Goal: Task Accomplishment & Management: Manage account settings

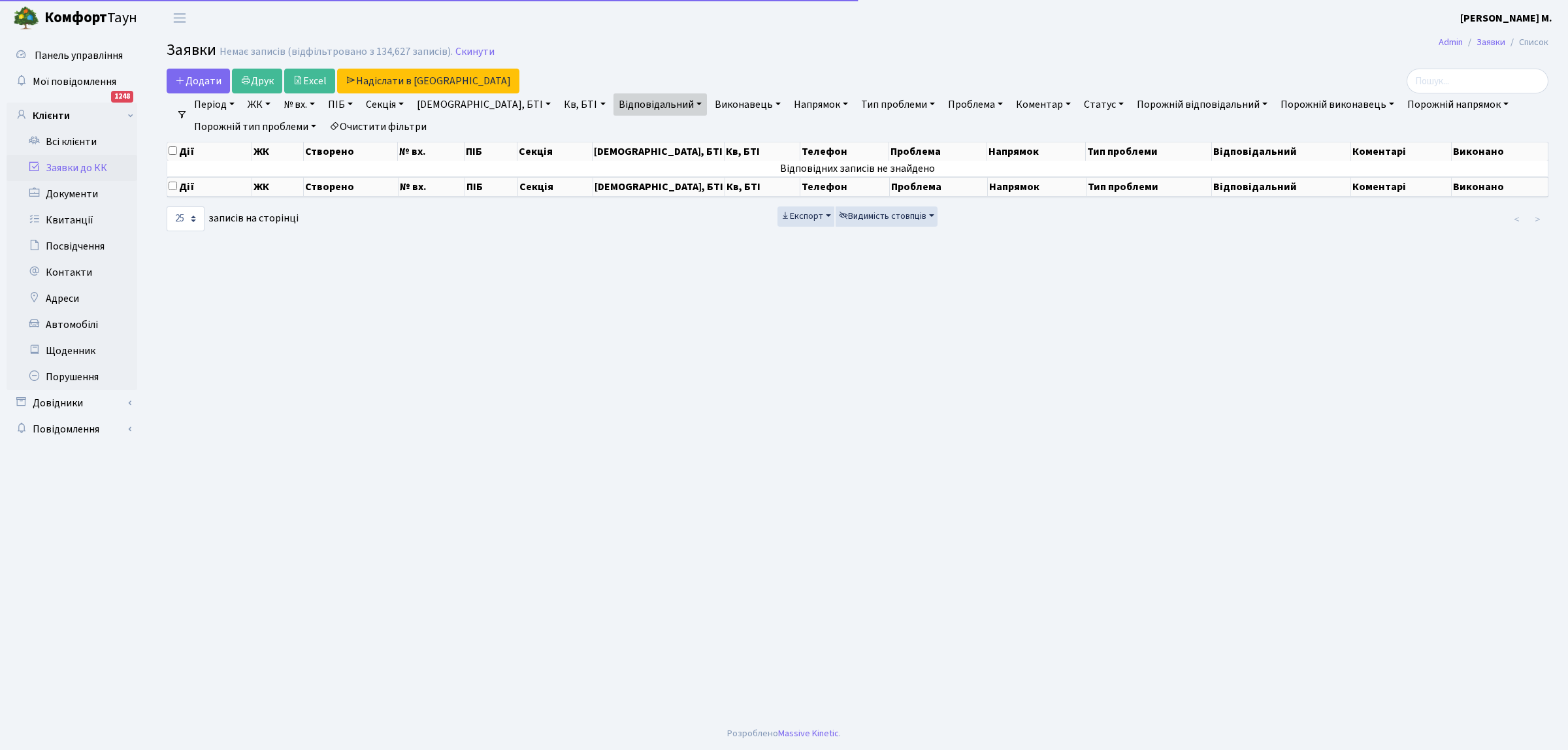
select select "25"
click at [102, 165] on link "Заявки до КК" at bounding box center [72, 168] width 131 height 26
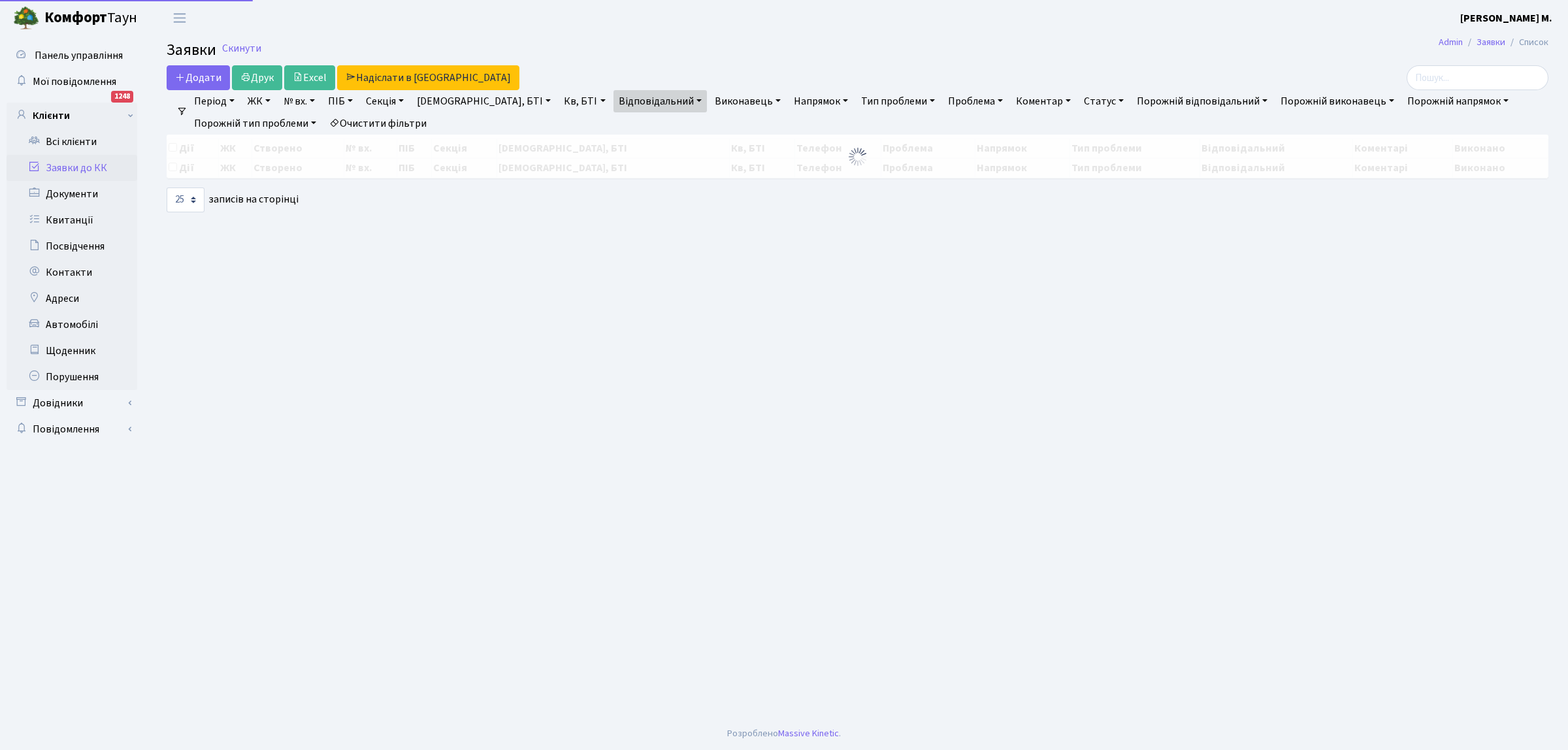
select select "25"
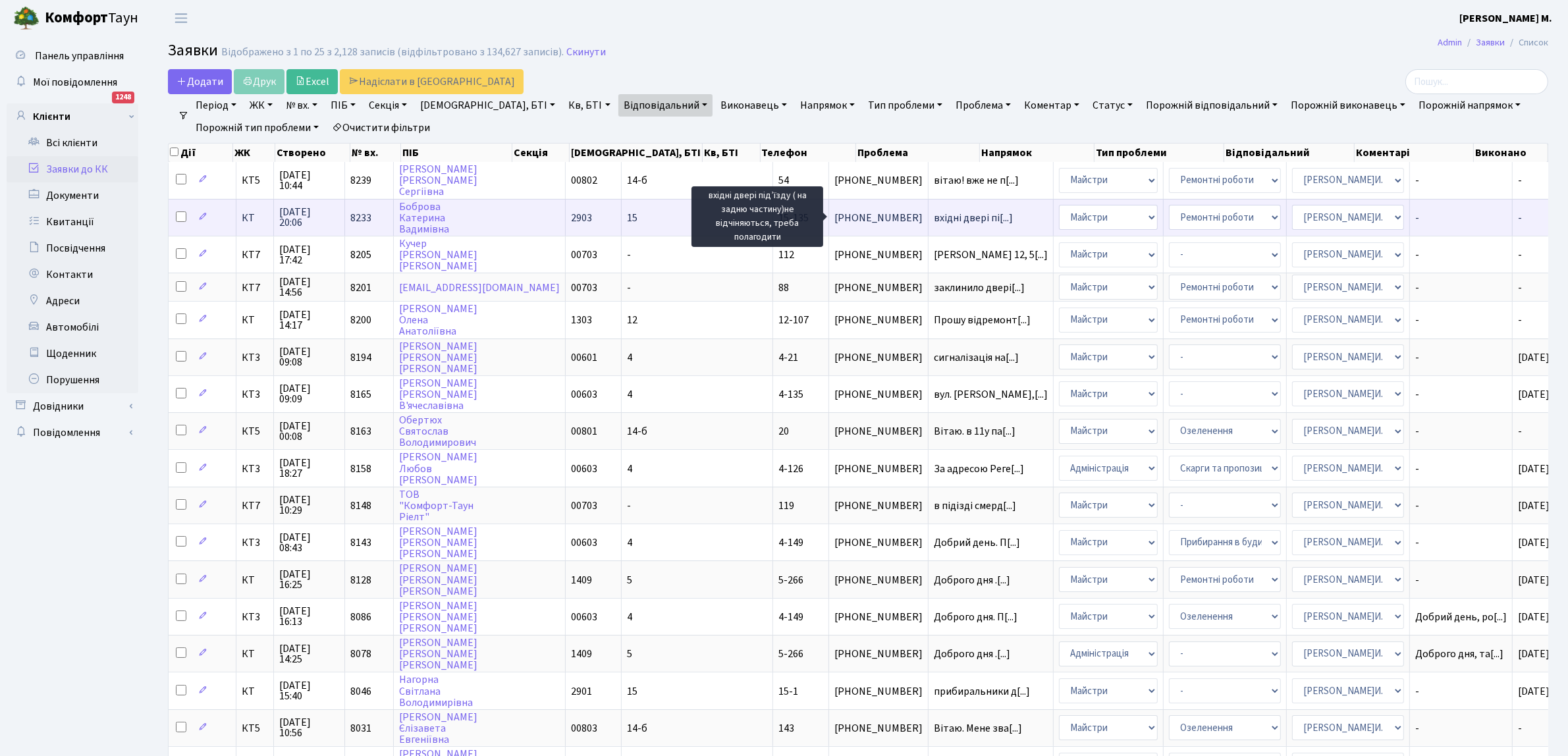
click at [934, 212] on span "вхідні двері пі[...]" at bounding box center [974, 218] width 79 height 15
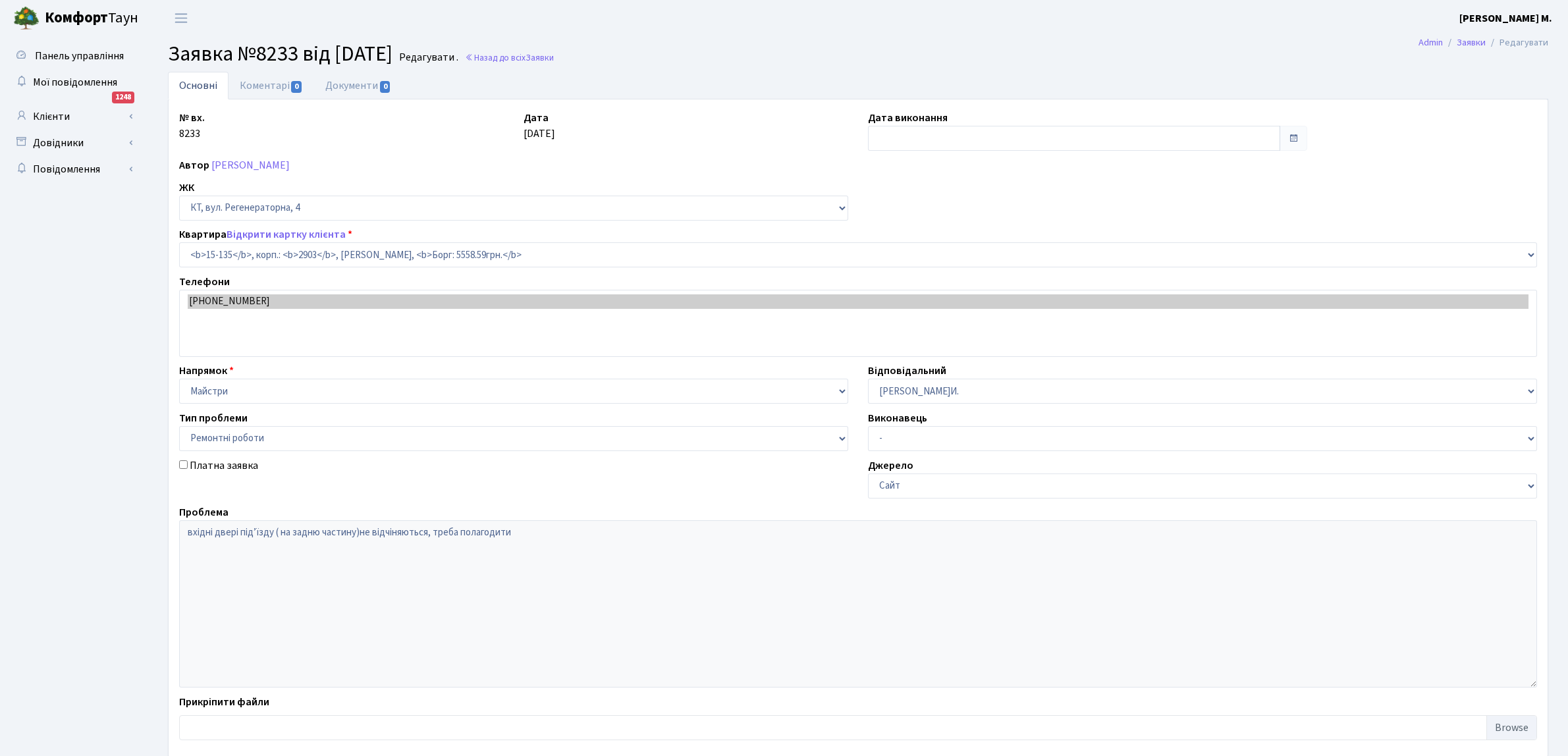
select select "8910"
select select "62"
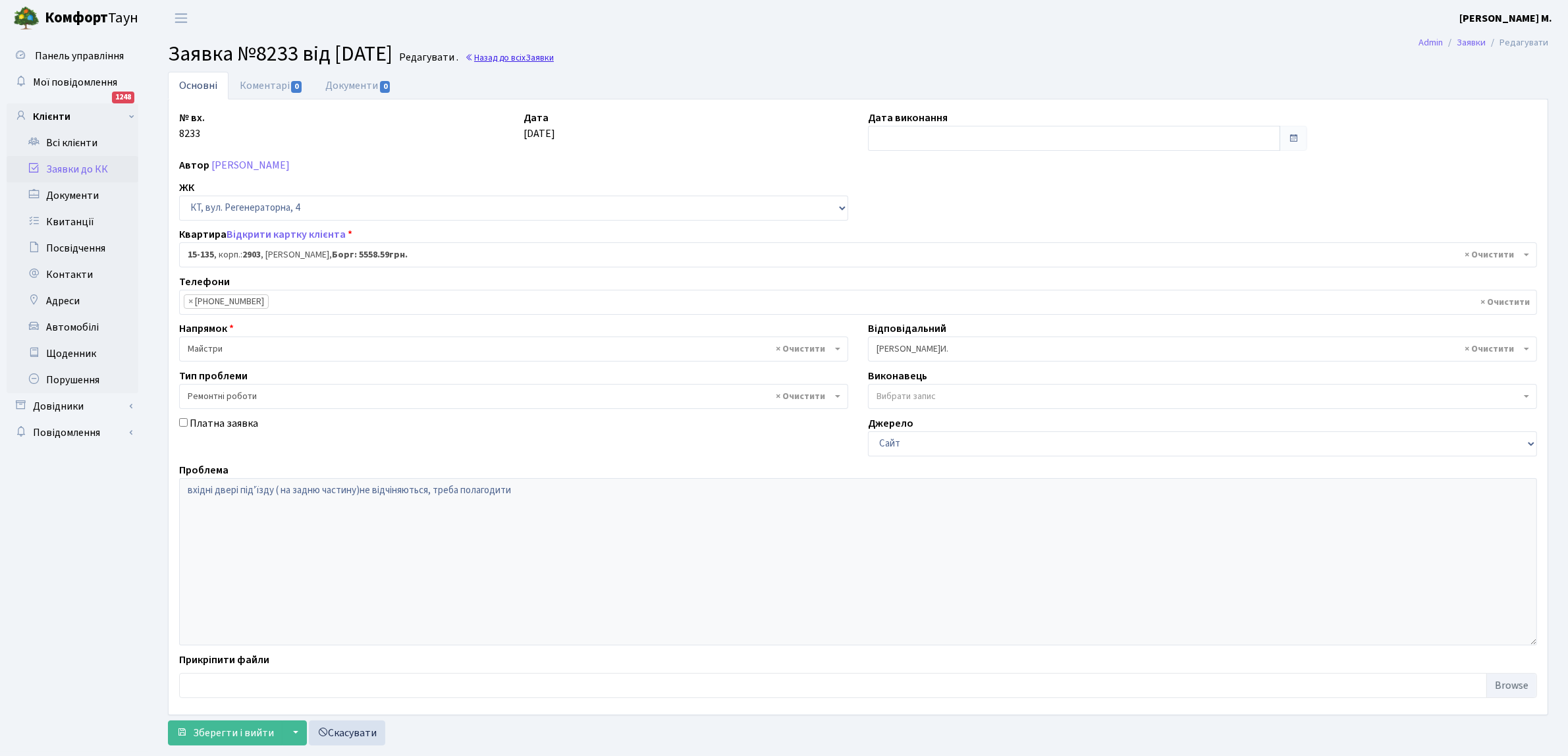
click at [552, 54] on link "Назад до всіх Заявки" at bounding box center [509, 58] width 89 height 12
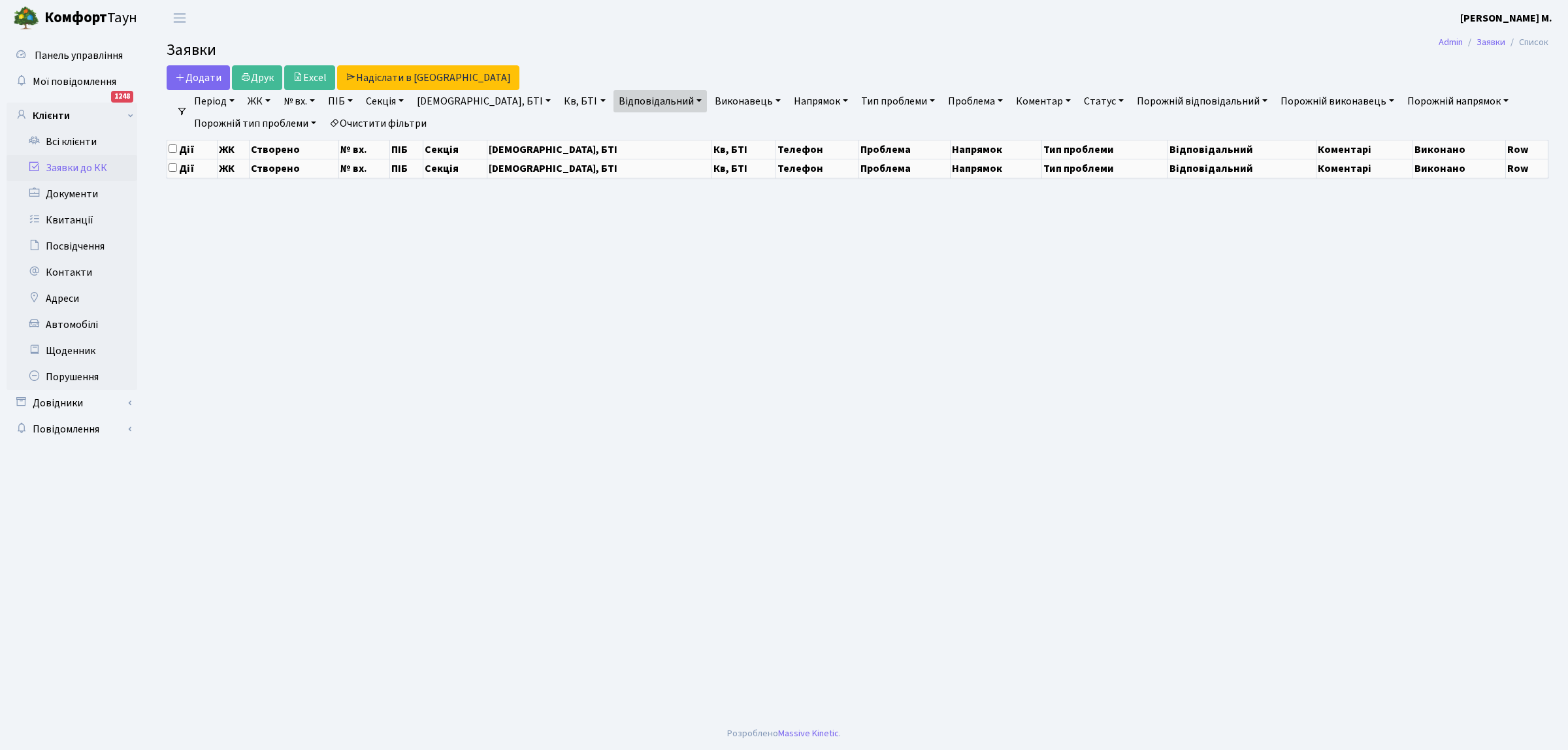
select select "25"
